Goal: Use online tool/utility: Utilize a website feature to perform a specific function

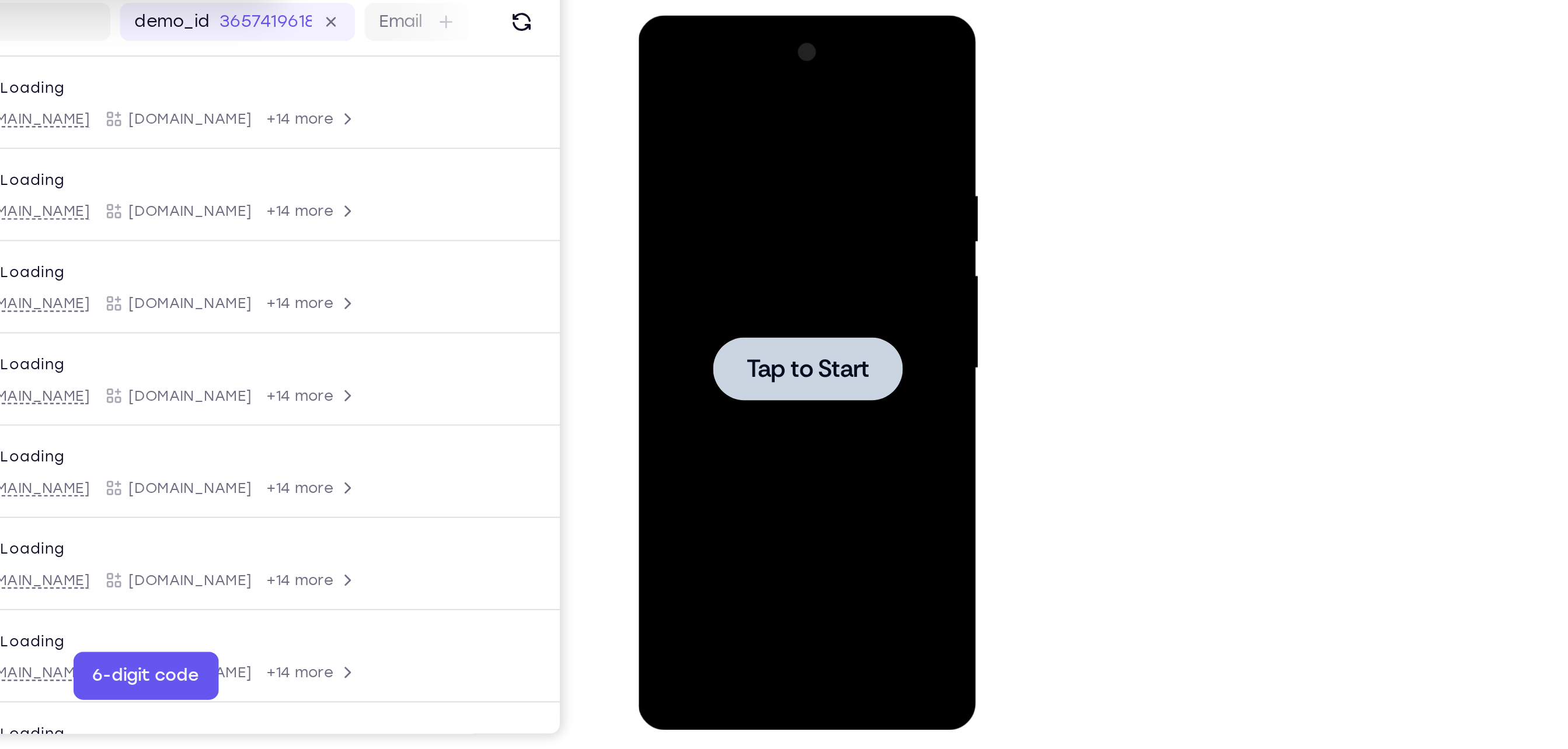
click at [687, 174] on div at bounding box center [720, 187] width 92 height 31
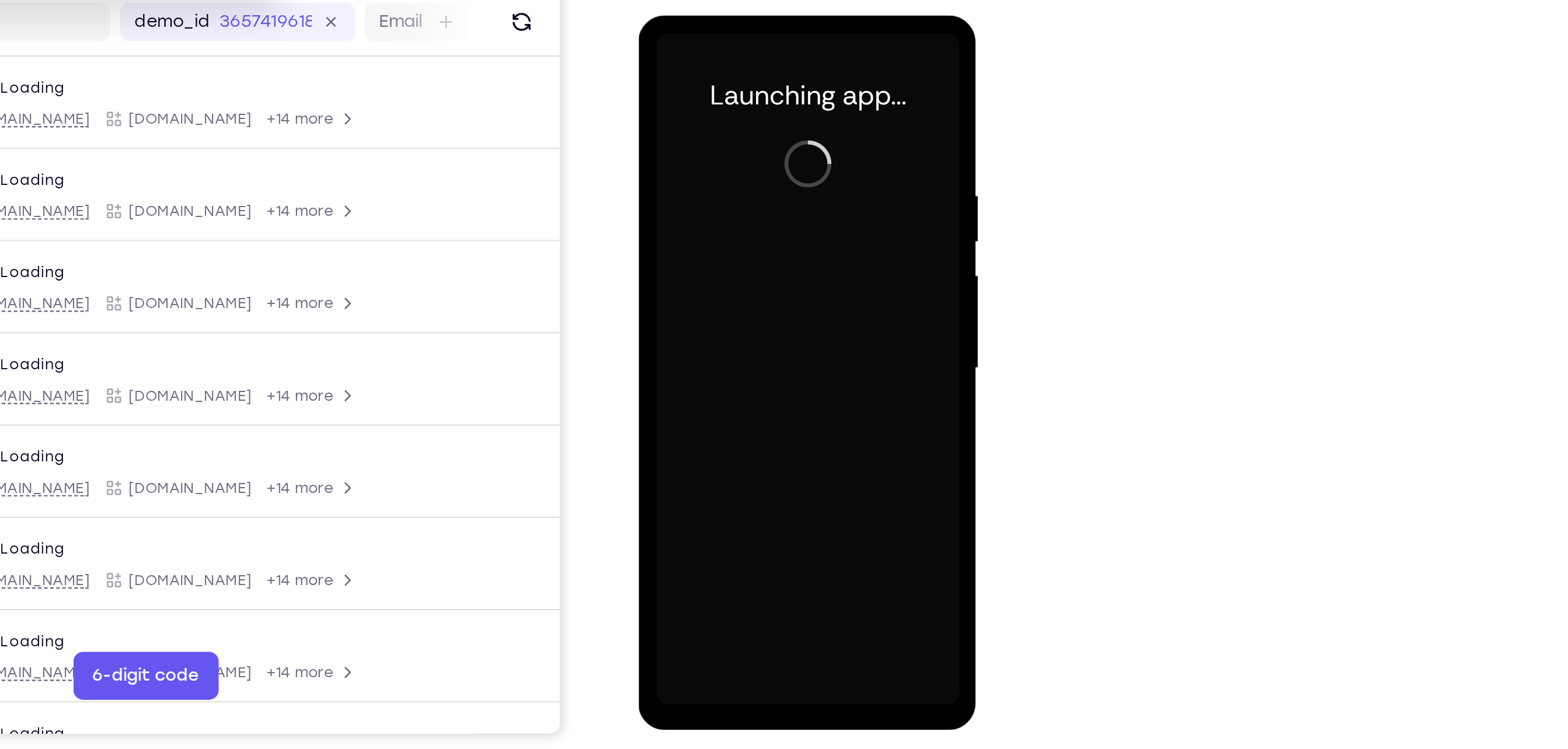
click at [710, 343] on div at bounding box center [720, 187] width 147 height 327
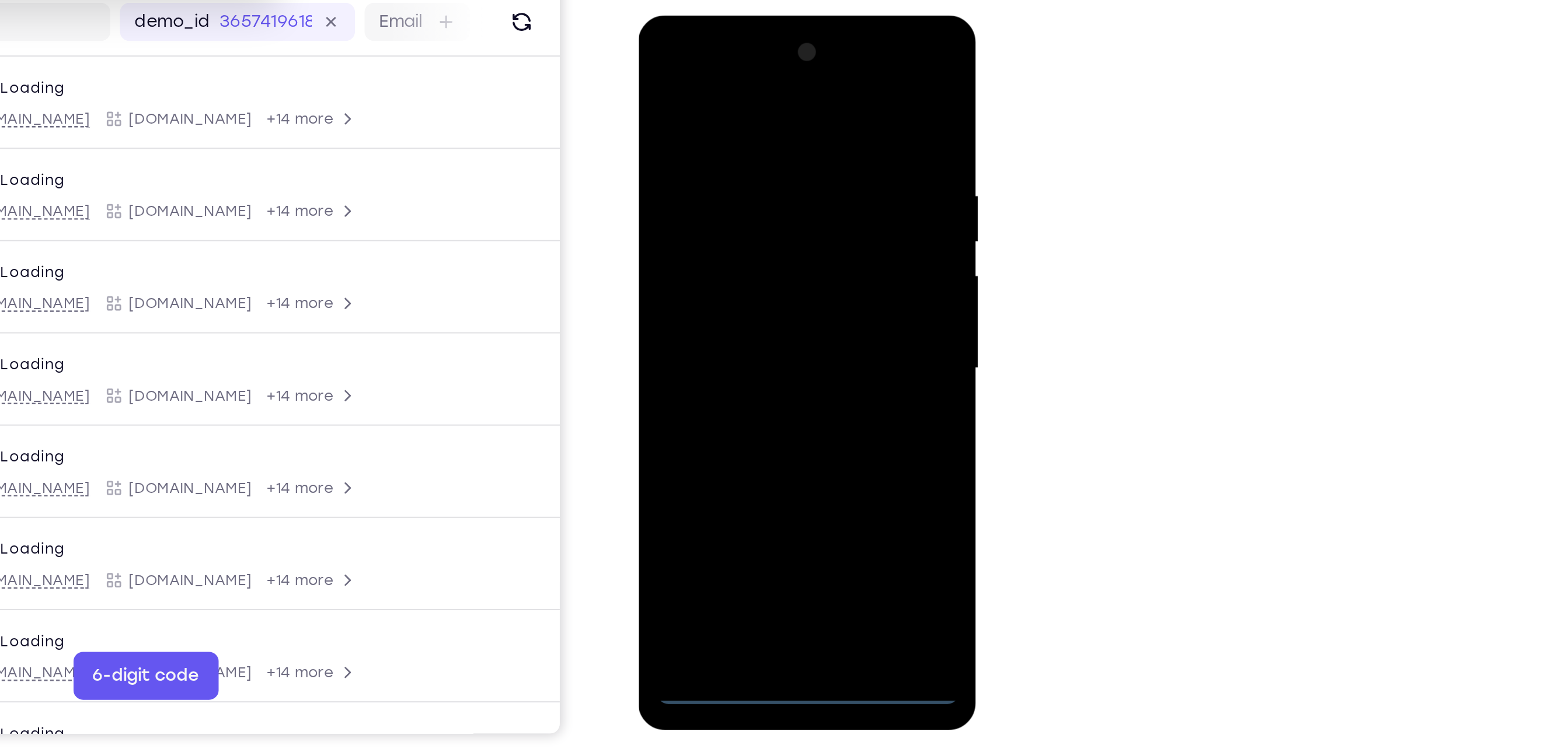
click at [710, 343] on div at bounding box center [720, 187] width 147 height 327
click at [771, 283] on div at bounding box center [720, 187] width 147 height 327
click at [692, 68] on div at bounding box center [720, 187] width 147 height 327
click at [786, 201] on div at bounding box center [720, 187] width 147 height 327
click at [776, 185] on div at bounding box center [720, 187] width 147 height 327
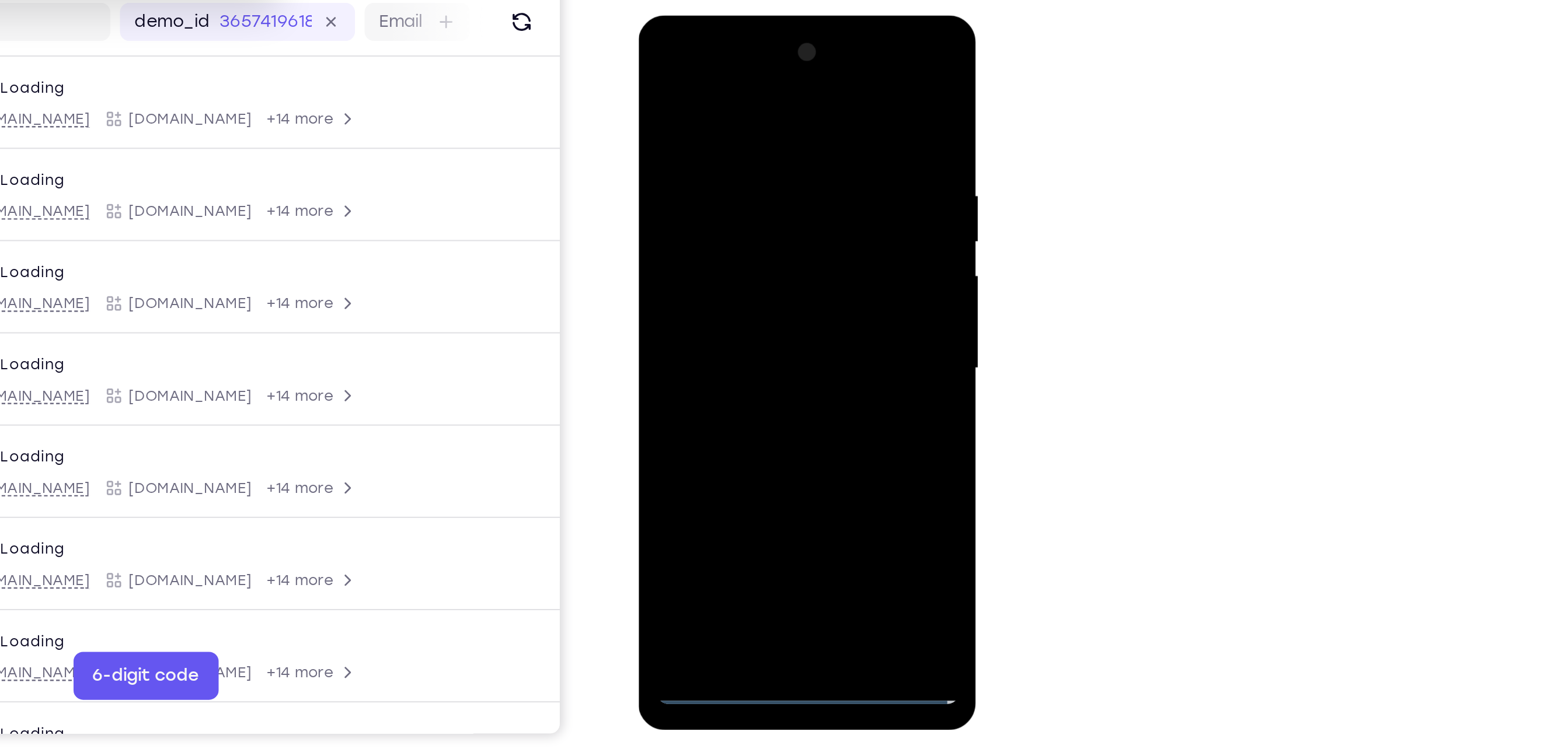
click at [721, 298] on div at bounding box center [720, 187] width 147 height 327
click at [701, 209] on div at bounding box center [720, 187] width 147 height 327
click at [735, 241] on div at bounding box center [720, 187] width 147 height 327
click at [729, 139] on div at bounding box center [720, 187] width 147 height 327
click at [756, 177] on div at bounding box center [720, 187] width 147 height 327
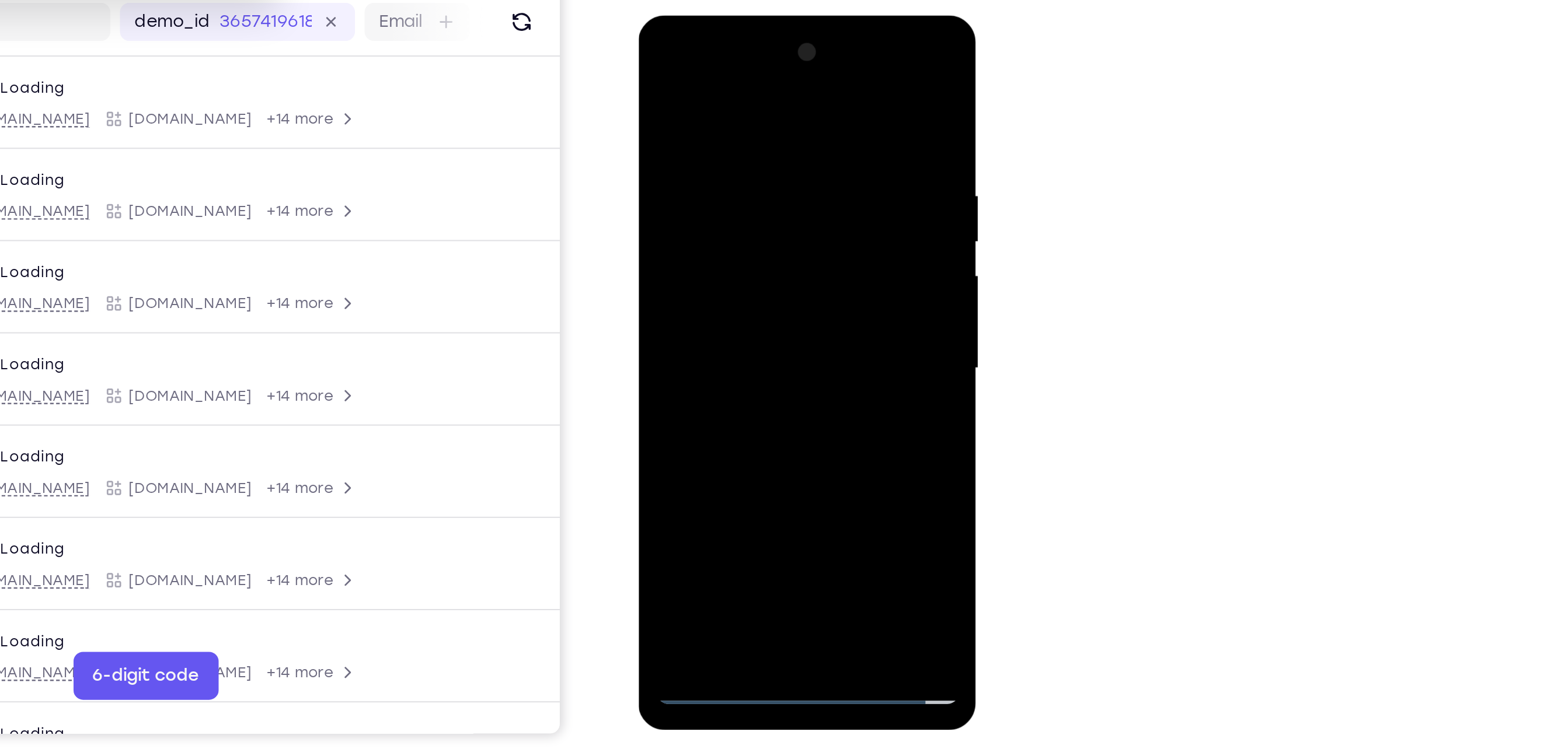
click at [754, 324] on div at bounding box center [720, 187] width 147 height 327
click at [740, 146] on div at bounding box center [720, 187] width 147 height 327
click at [787, 85] on div at bounding box center [720, 187] width 147 height 327
click at [750, 323] on div at bounding box center [720, 187] width 147 height 327
click at [729, 251] on div at bounding box center [720, 187] width 147 height 327
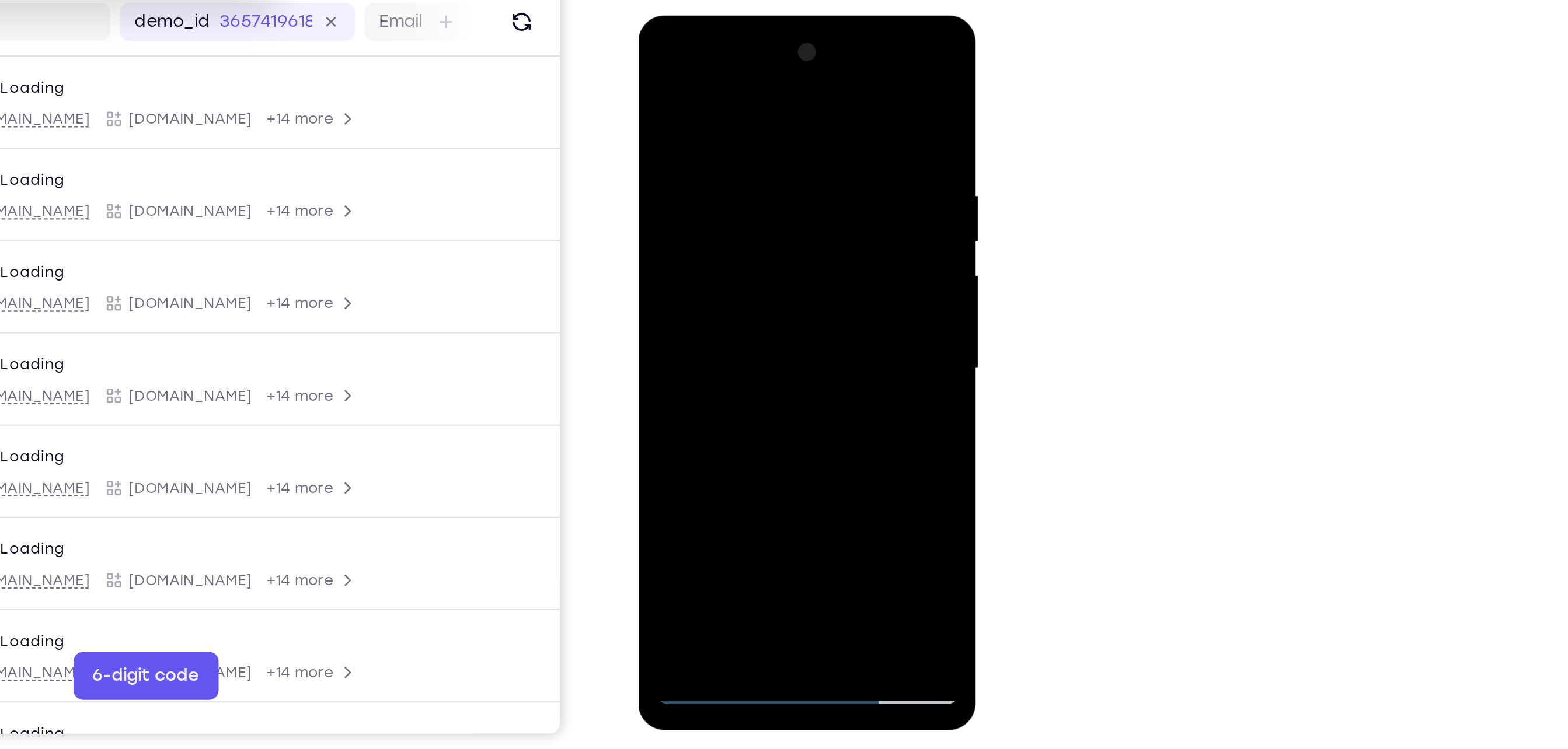
click at [761, 159] on div at bounding box center [720, 187] width 147 height 327
click at [786, 301] on div at bounding box center [720, 187] width 147 height 327
click at [786, 301] on div at bounding box center [720, 187] width 147 height 327
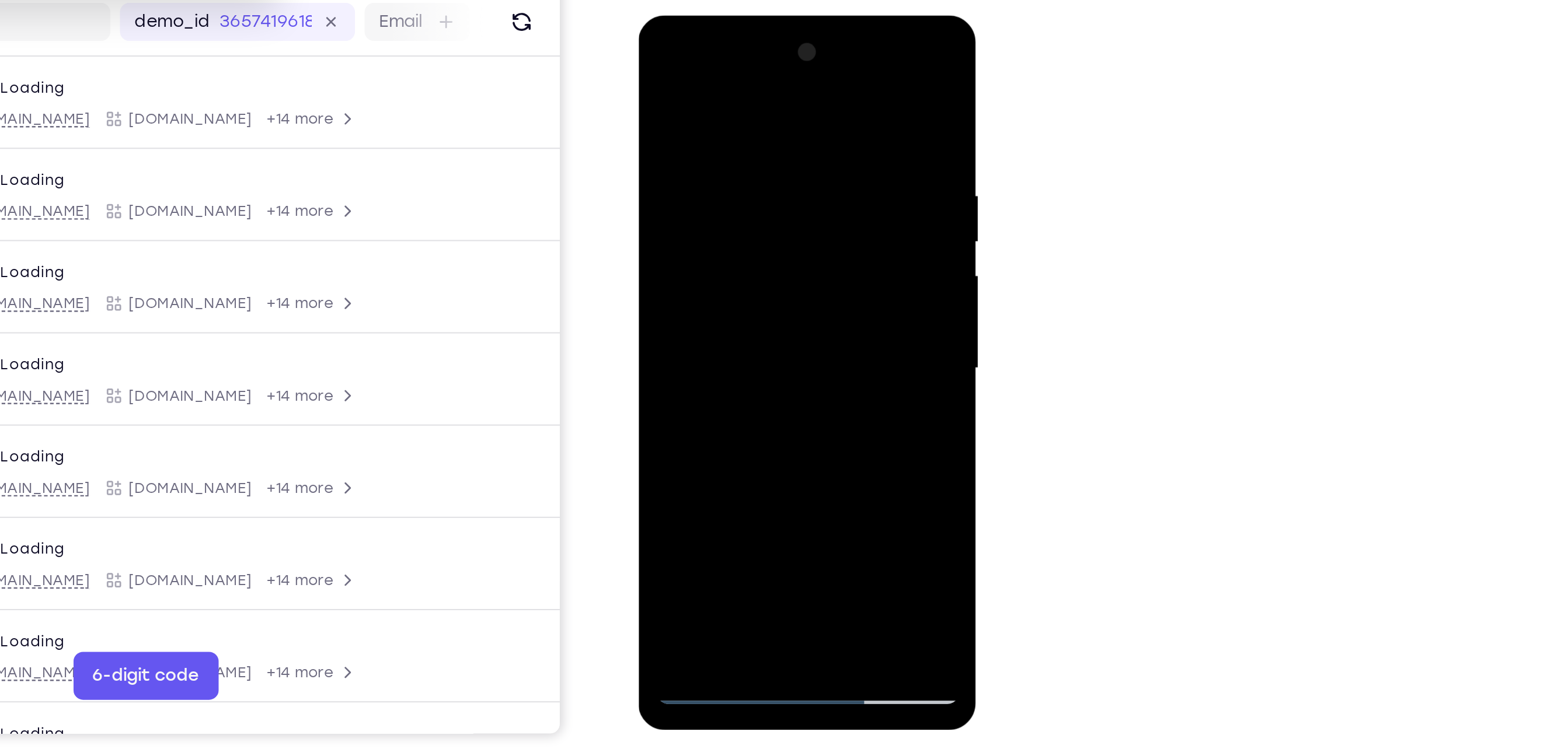
click at [786, 301] on div at bounding box center [720, 187] width 147 height 327
drag, startPoint x: 786, startPoint y: 301, endPoint x: 779, endPoint y: 269, distance: 32.8
click at [779, 269] on div at bounding box center [720, 187] width 147 height 327
click at [710, 217] on div at bounding box center [720, 187] width 147 height 327
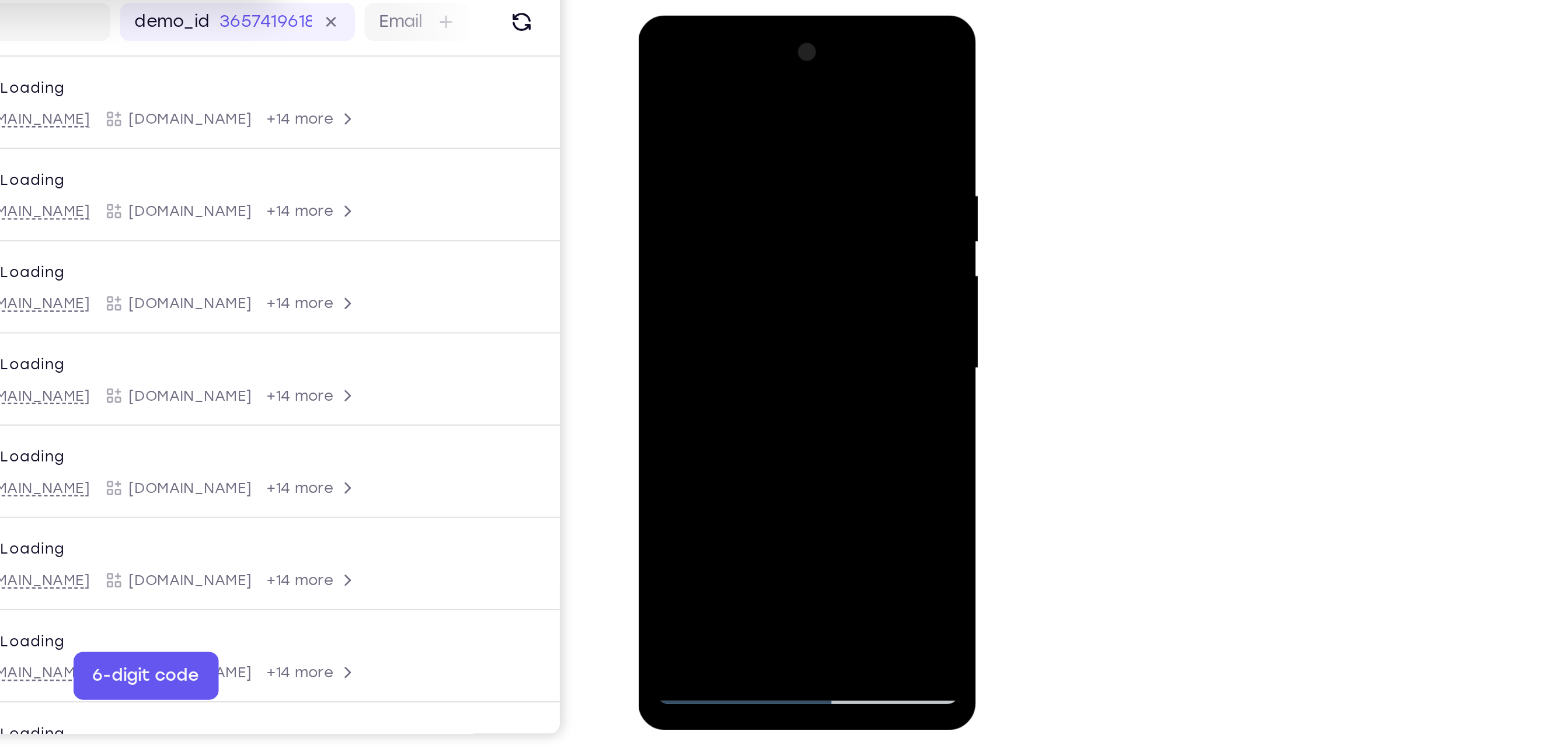
click at [710, 217] on div at bounding box center [720, 187] width 147 height 327
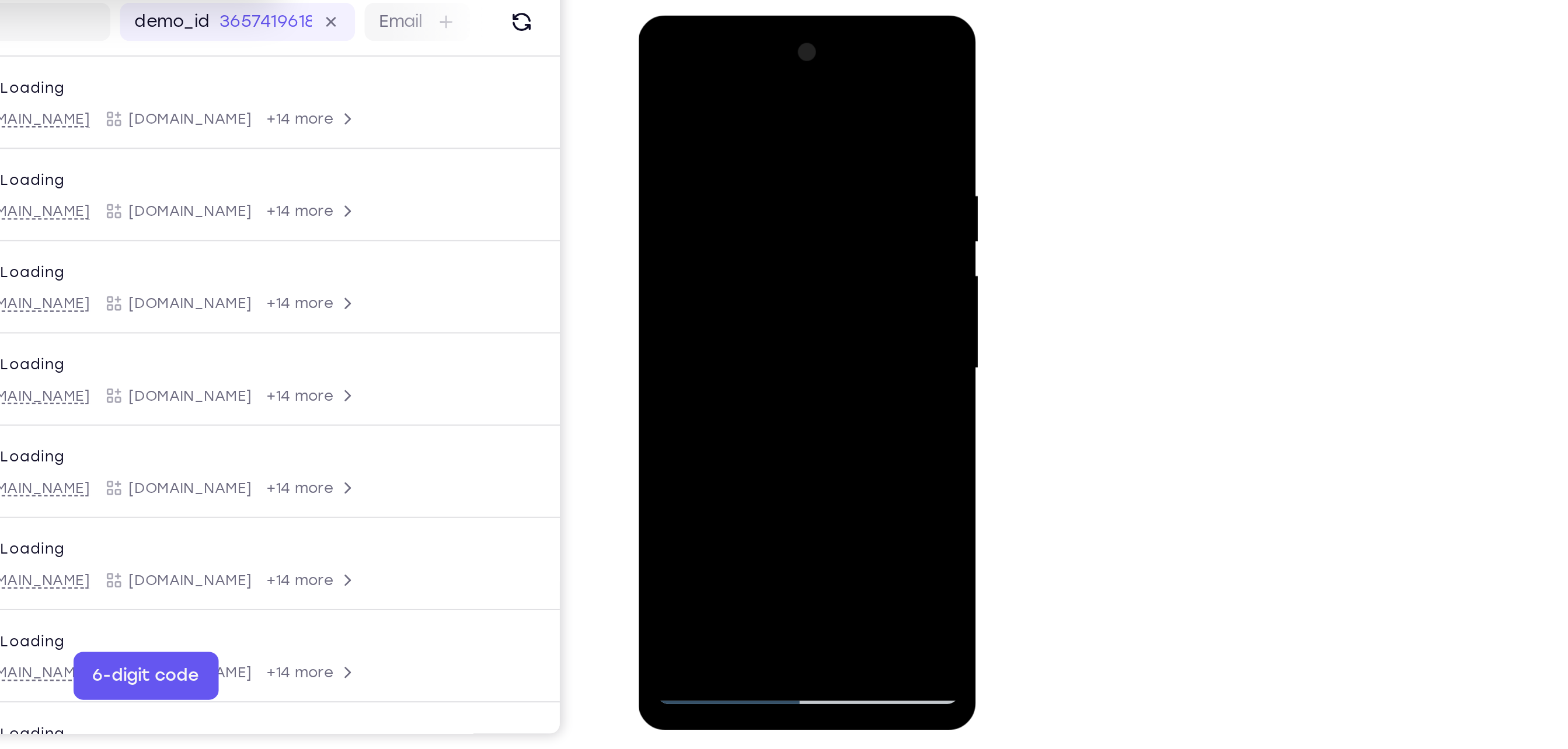
click at [779, 219] on div at bounding box center [720, 187] width 147 height 327
click at [668, 218] on div at bounding box center [720, 187] width 147 height 327
click at [694, 224] on div at bounding box center [720, 187] width 147 height 327
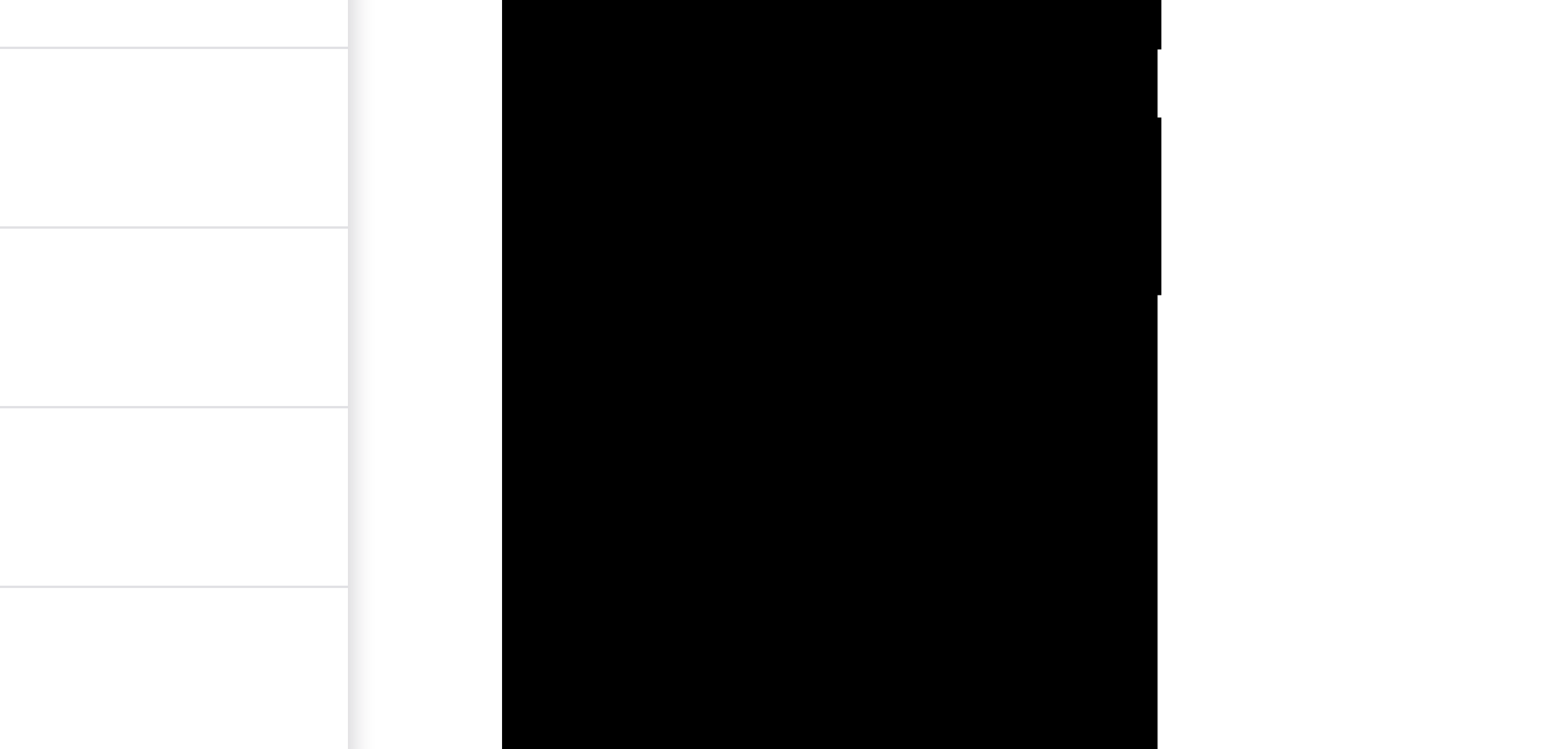
drag, startPoint x: 625, startPoint y: -292, endPoint x: 651, endPoint y: -328, distance: 44.4
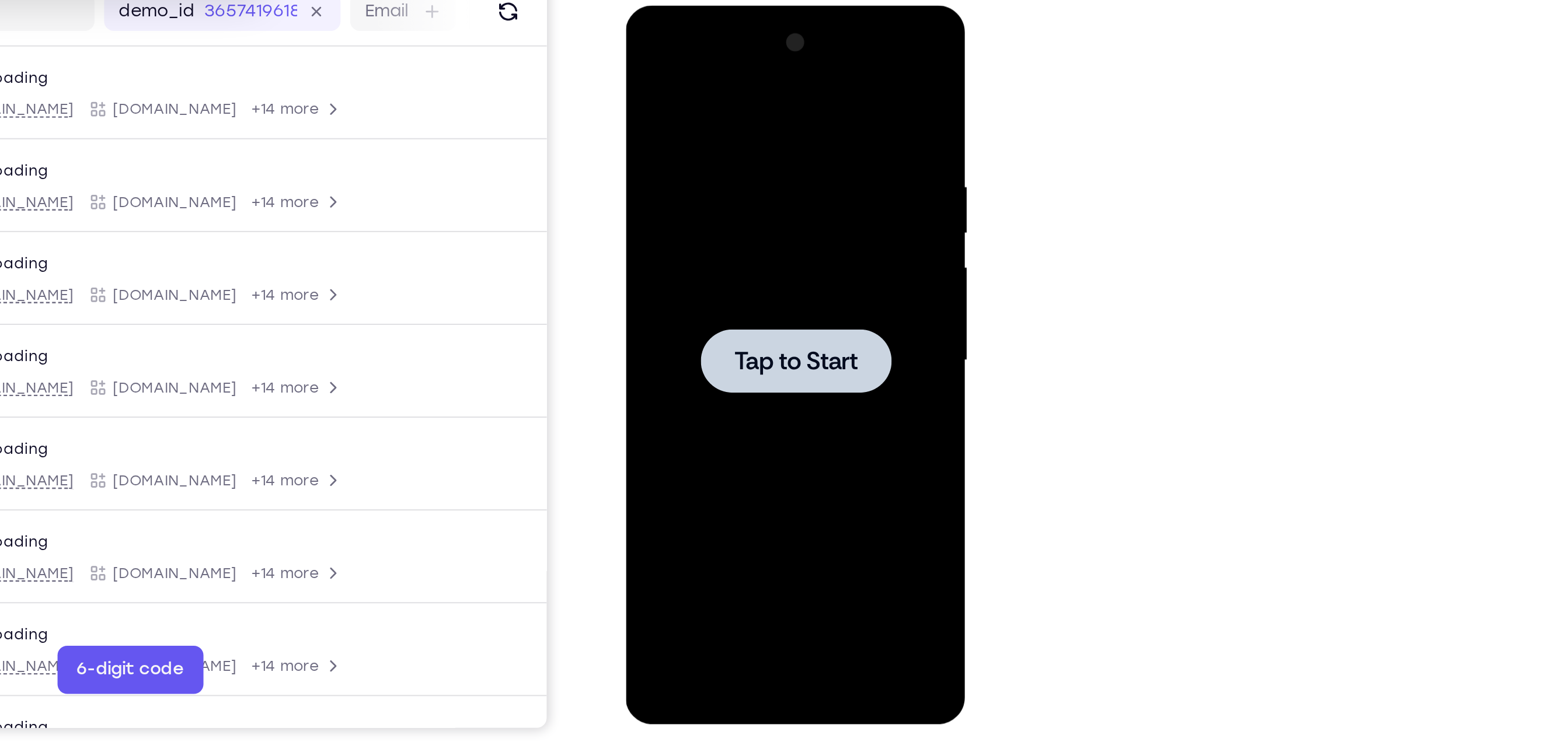
click at [713, 172] on span "Tap to Start" at bounding box center [707, 178] width 59 height 12
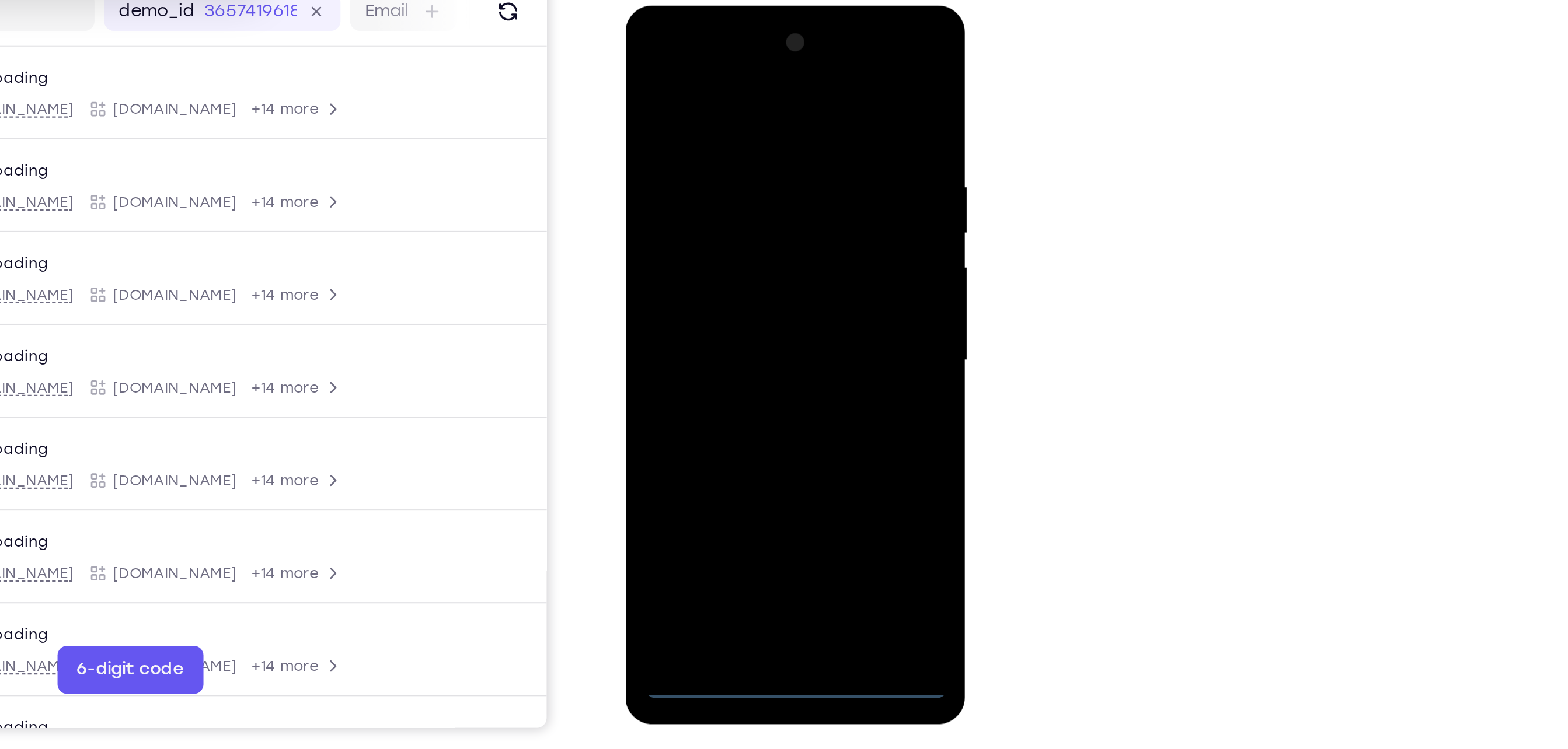
click at [707, 333] on div at bounding box center [707, 177] width 147 height 327
click at [759, 282] on div at bounding box center [707, 177] width 147 height 327
click at [704, 65] on div at bounding box center [707, 177] width 147 height 327
click at [757, 175] on div at bounding box center [707, 177] width 147 height 327
click at [700, 199] on div at bounding box center [707, 177] width 147 height 327
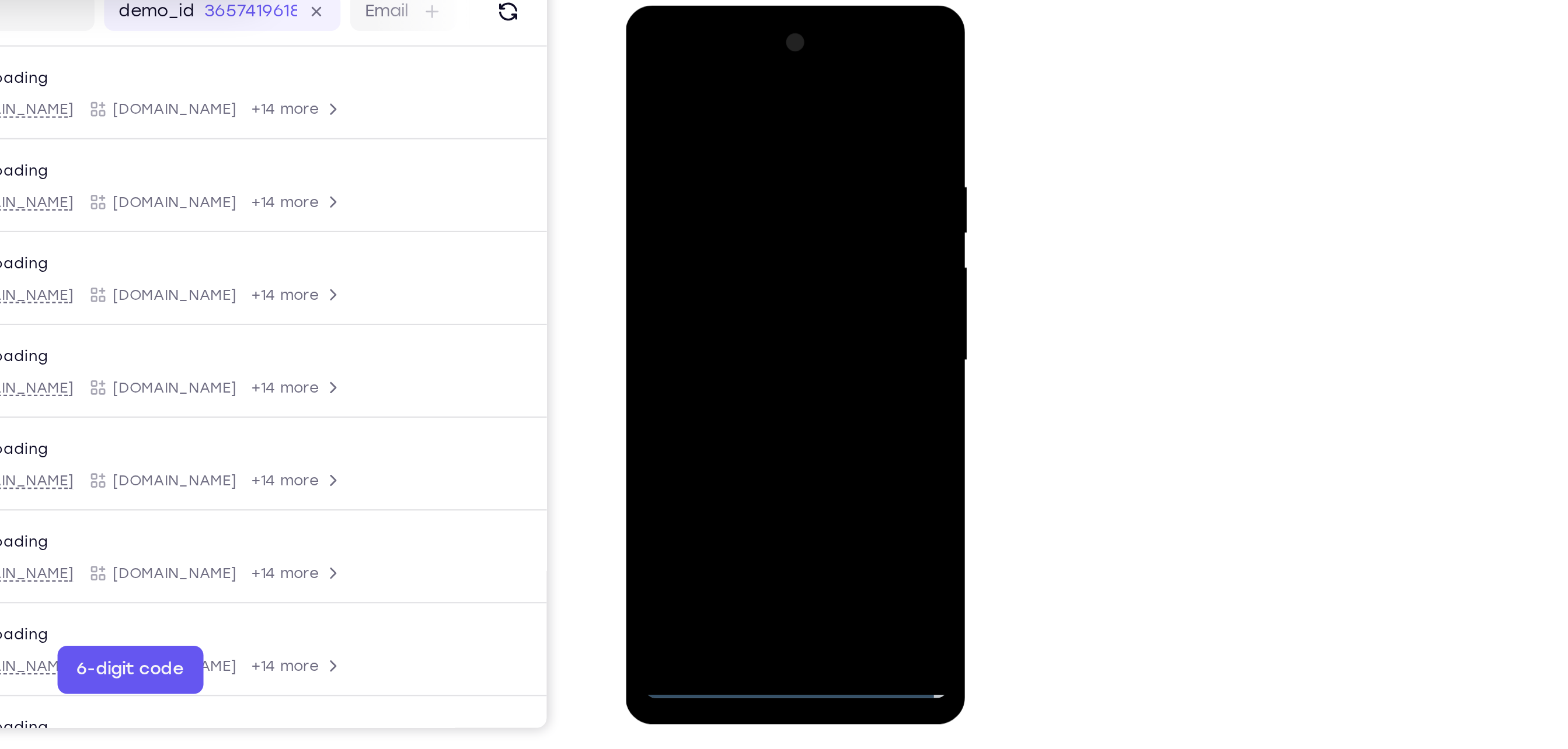
click at [699, 239] on div at bounding box center [707, 177] width 147 height 327
click at [759, 123] on div at bounding box center [707, 177] width 147 height 327
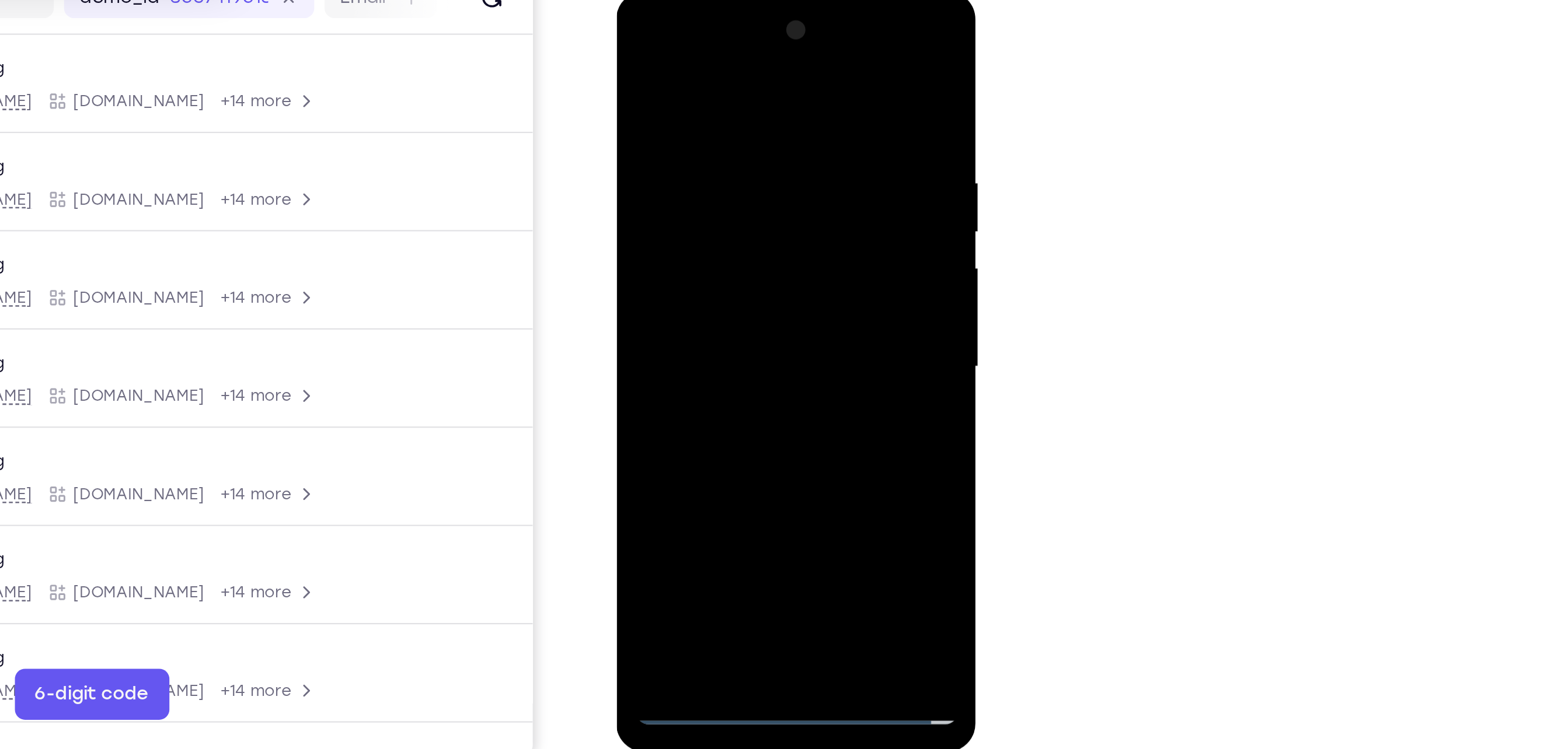
click at [687, 154] on div at bounding box center [698, 163] width 147 height 327
click at [693, 305] on div at bounding box center [698, 163] width 147 height 327
drag, startPoint x: 695, startPoint y: 188, endPoint x: 1040, endPoint y: 88, distance: 359.2
click at [695, 188] on div at bounding box center [698, 163] width 147 height 327
click at [717, 191] on div at bounding box center [698, 163] width 147 height 327
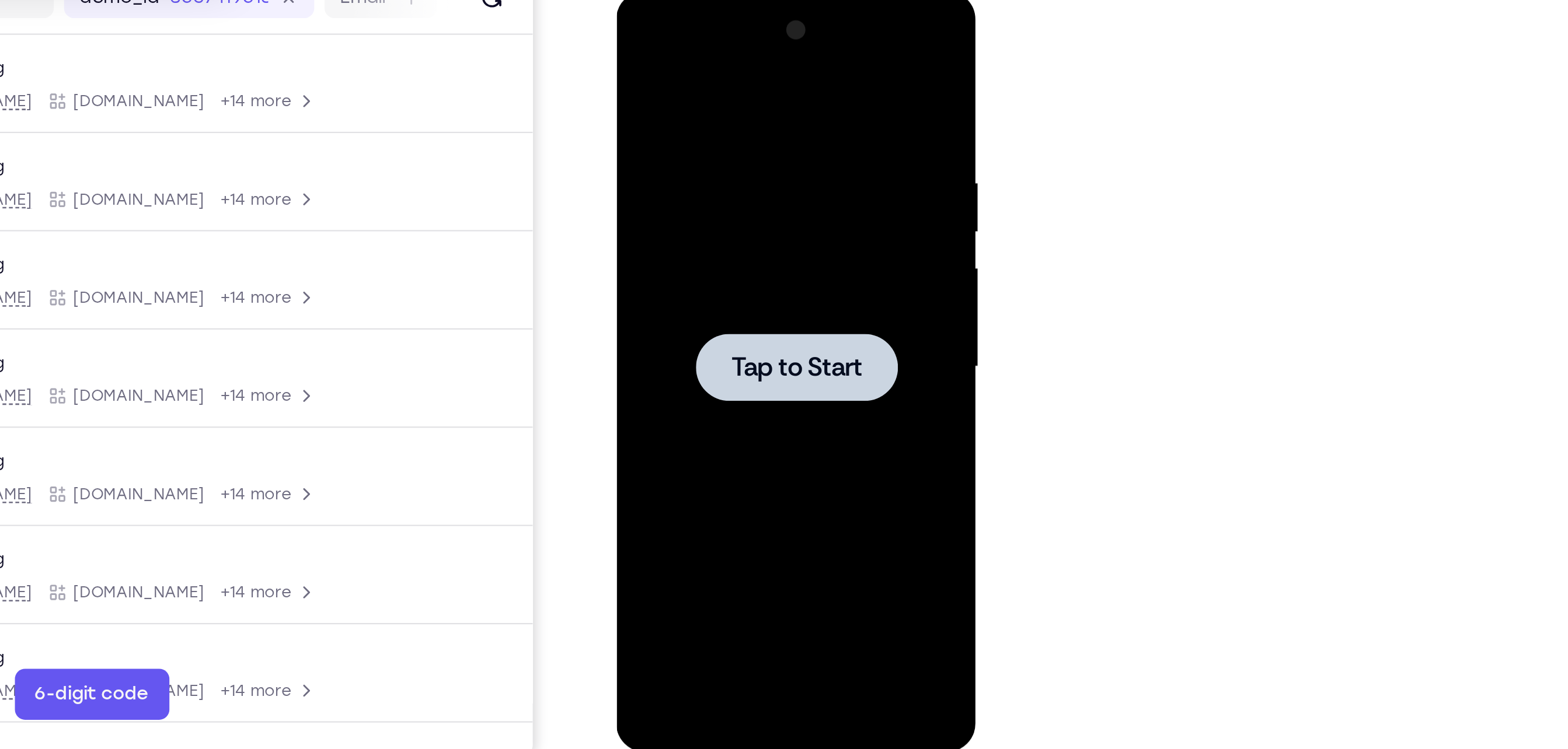
click at [654, 124] on div at bounding box center [698, 163] width 147 height 327
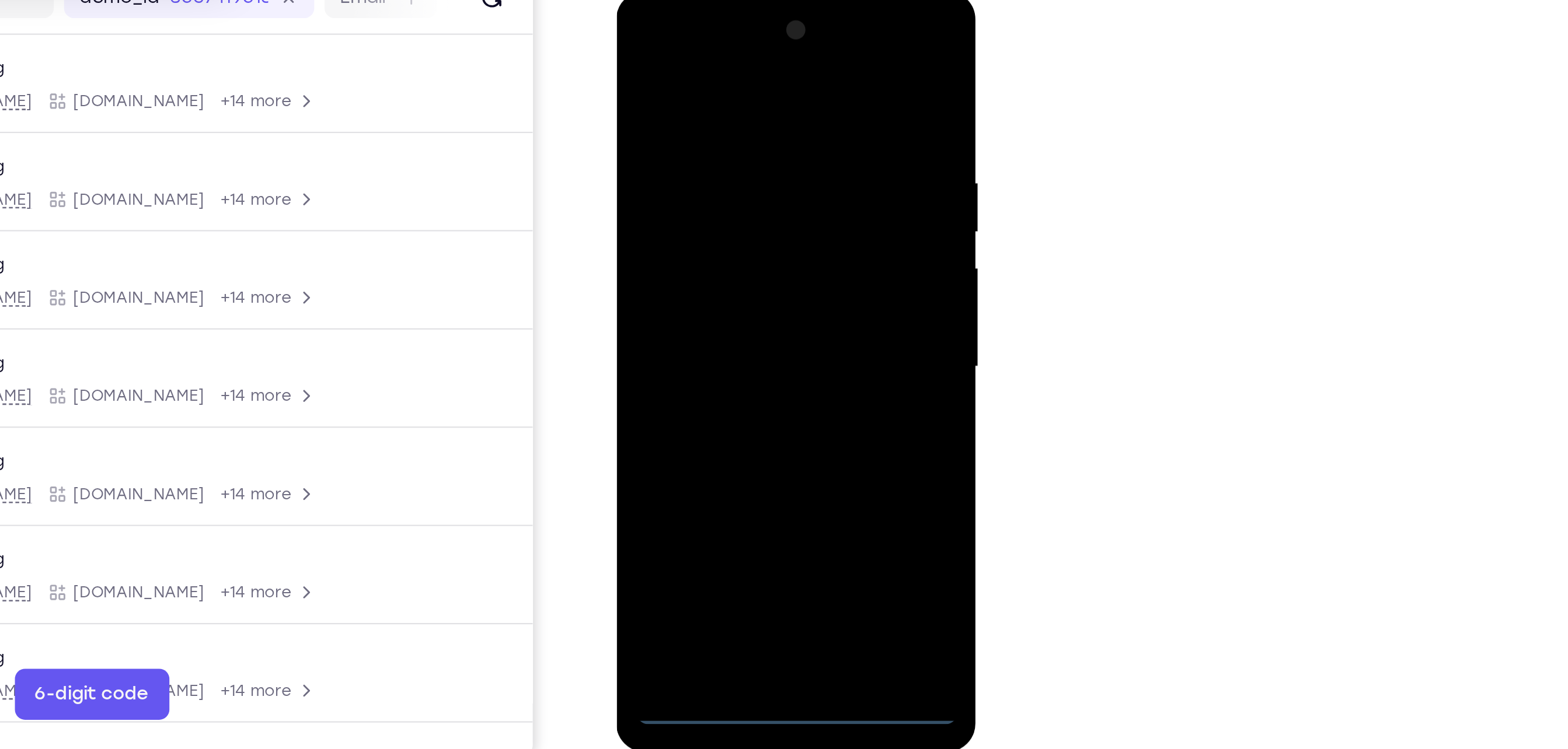
click at [694, 323] on div at bounding box center [698, 163] width 147 height 327
click at [749, 278] on div at bounding box center [698, 163] width 147 height 327
click at [689, 52] on div at bounding box center [698, 163] width 147 height 327
click at [751, 159] on div at bounding box center [698, 163] width 147 height 327
click at [711, 302] on div at bounding box center [698, 163] width 147 height 327
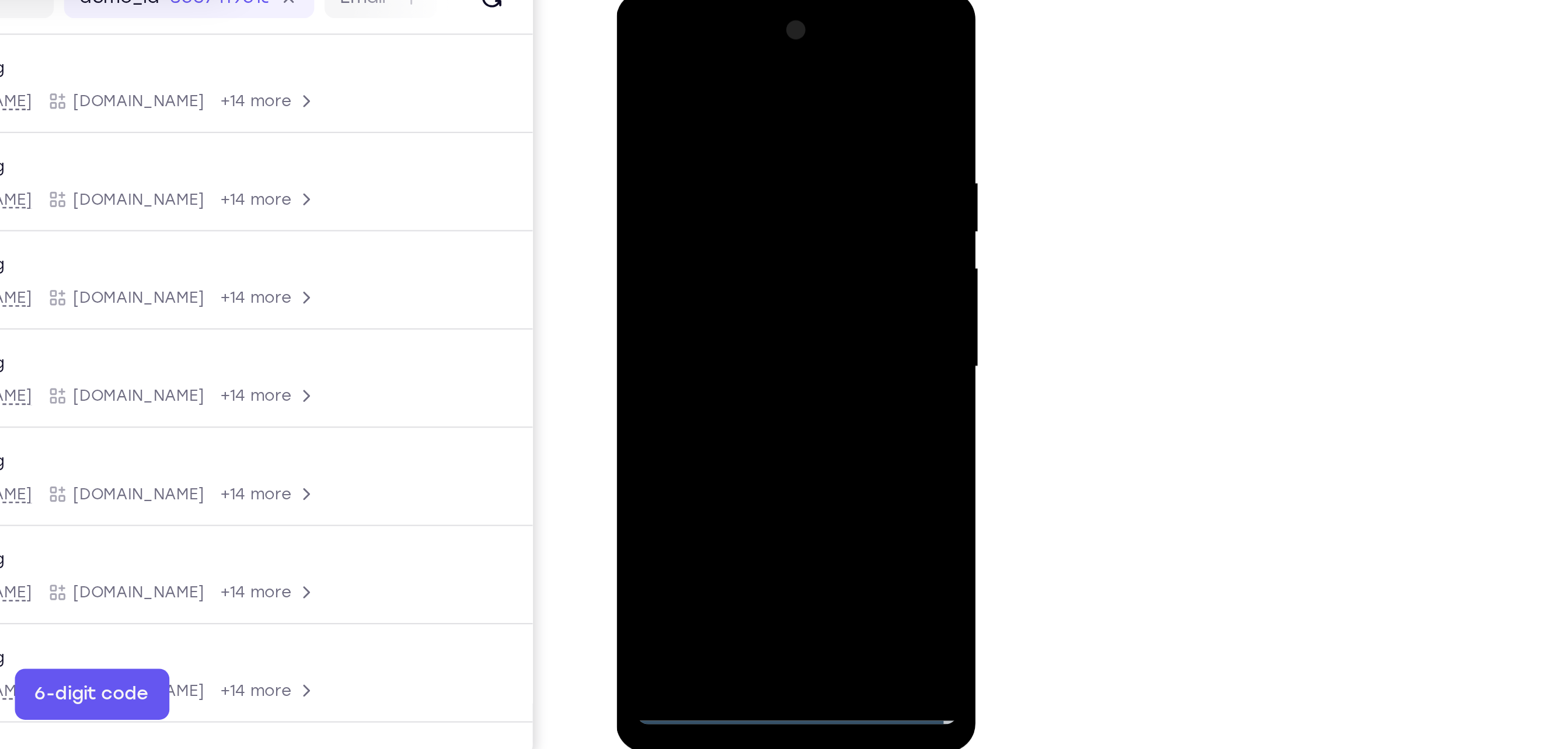
click at [703, 223] on div at bounding box center [698, 163] width 147 height 327
click at [732, 106] on div at bounding box center [698, 163] width 147 height 327
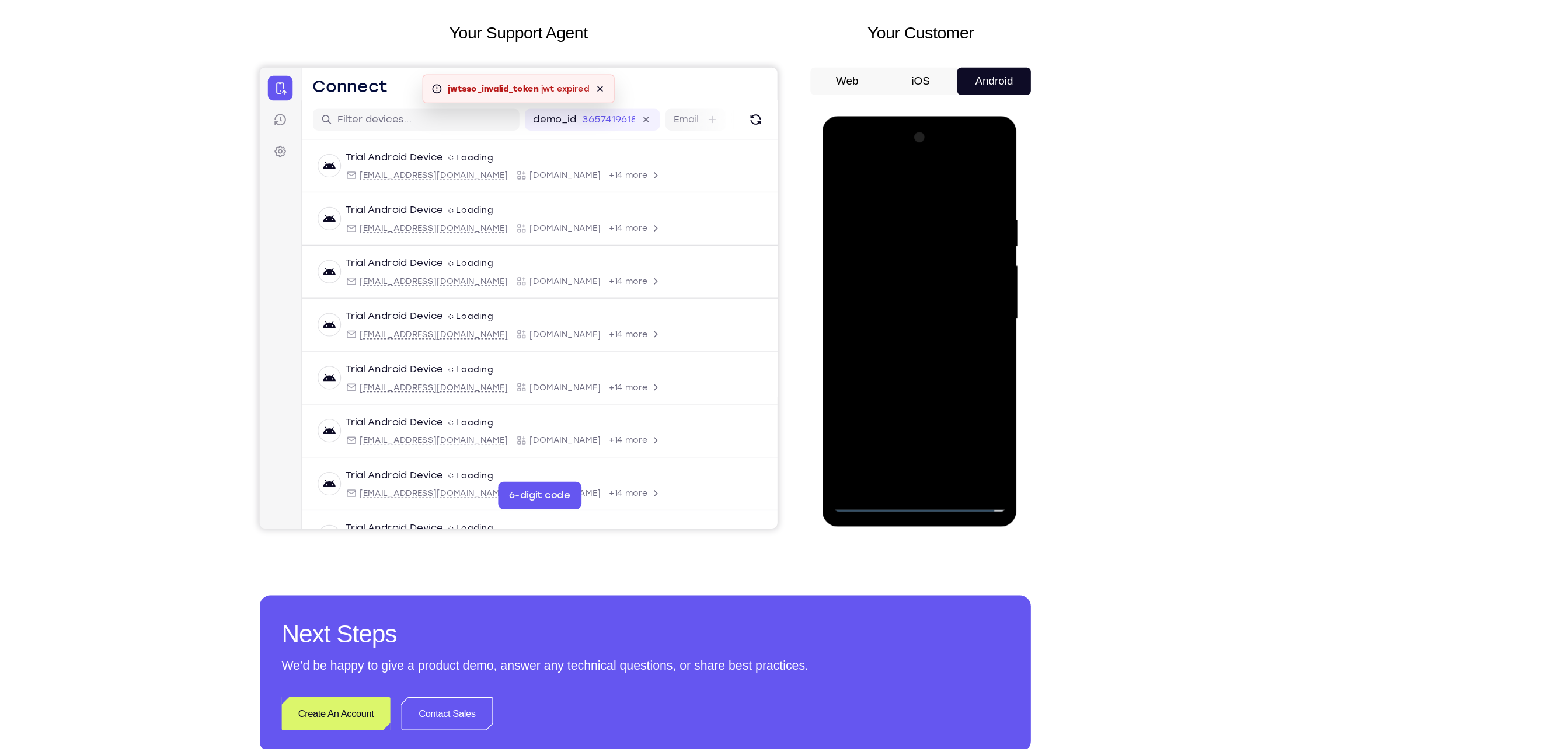
click at [872, 328] on div at bounding box center [904, 288] width 147 height 327
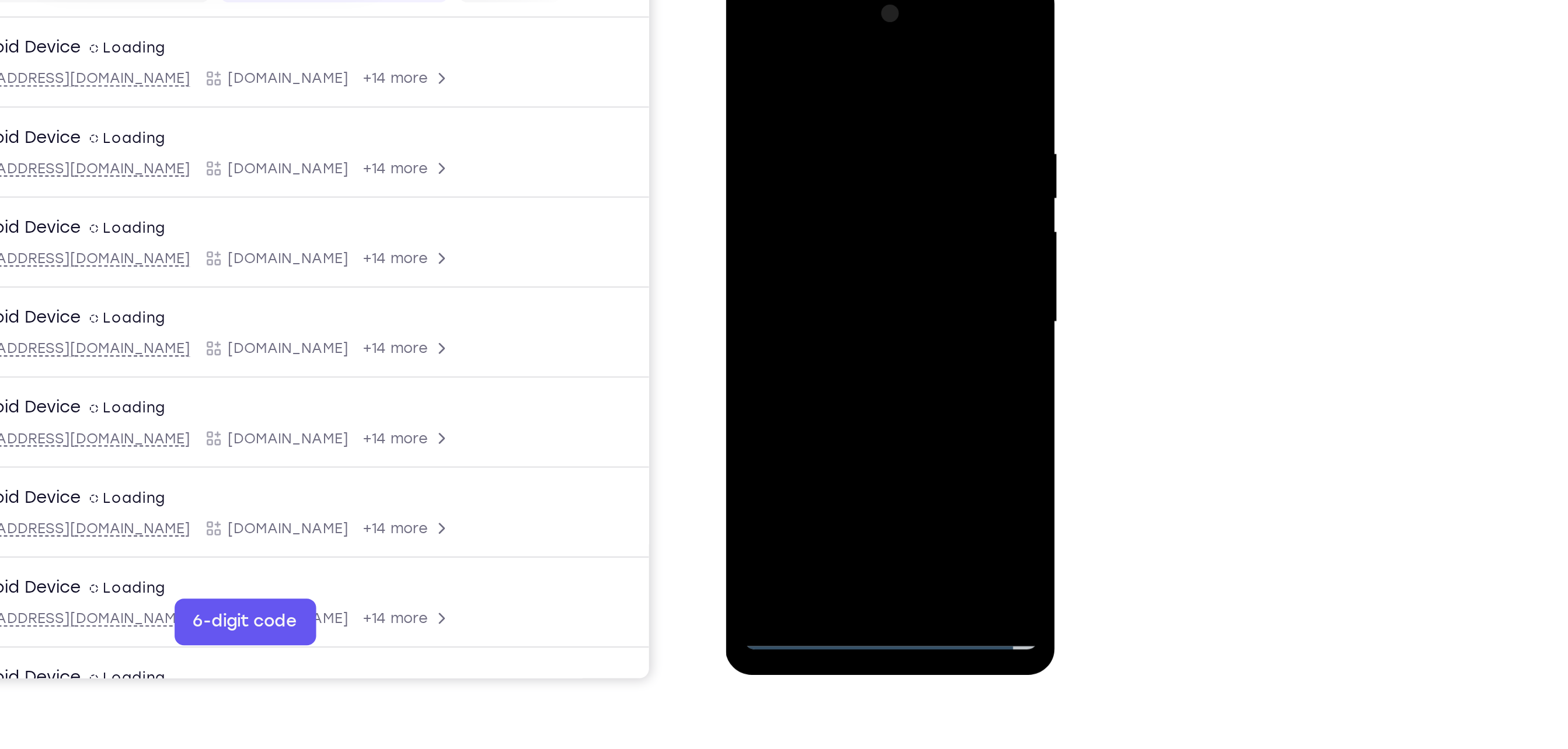
click at [765, 301] on div at bounding box center [808, 149] width 147 height 327
click at [812, 97] on div at bounding box center [808, 149] width 147 height 327
click at [843, 140] on div at bounding box center [808, 149] width 147 height 327
click at [799, 286] on div at bounding box center [808, 149] width 147 height 327
click at [815, 171] on div at bounding box center [808, 149] width 147 height 327
